Goal: Information Seeking & Learning: Learn about a topic

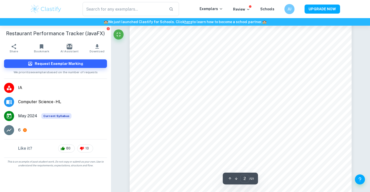
scroll to position [494, 0]
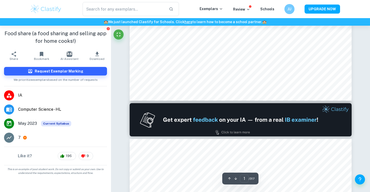
scroll to position [108, 0]
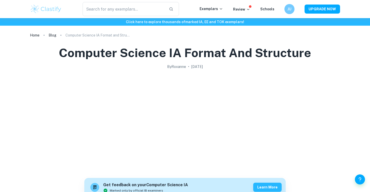
scroll to position [379, 0]
